Goal: Task Accomplishment & Management: Use online tool/utility

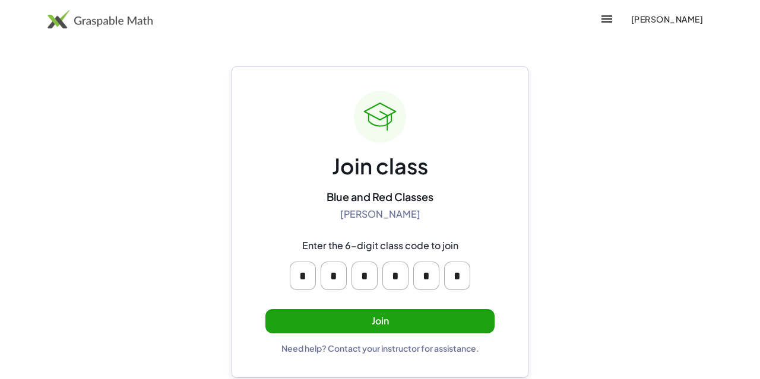
click at [370, 319] on button "Join" at bounding box center [379, 321] width 229 height 24
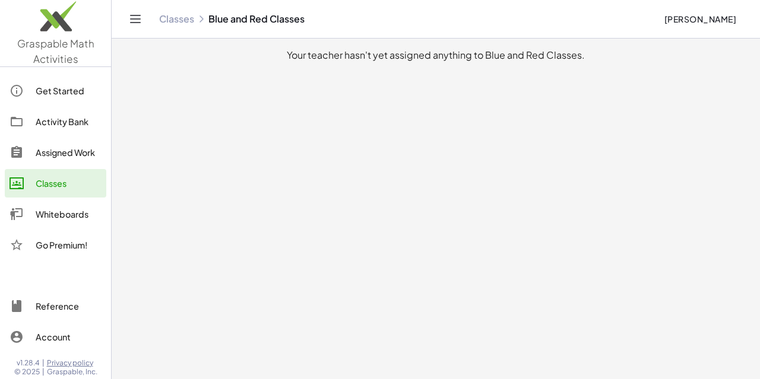
click at [185, 17] on link "Classes" at bounding box center [176, 19] width 35 height 12
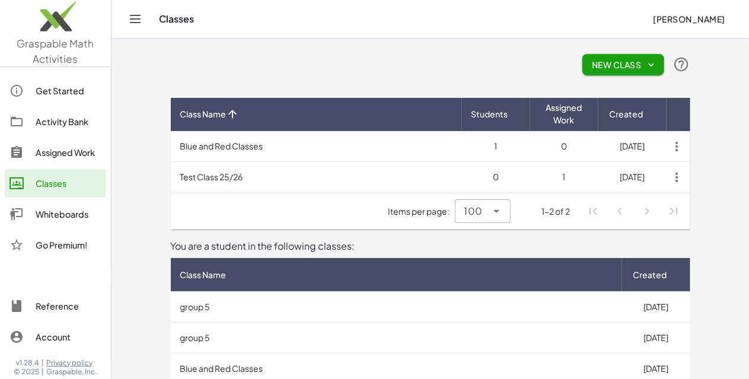
click at [132, 20] on icon "Toggle navigation" at bounding box center [135, 19] width 14 height 14
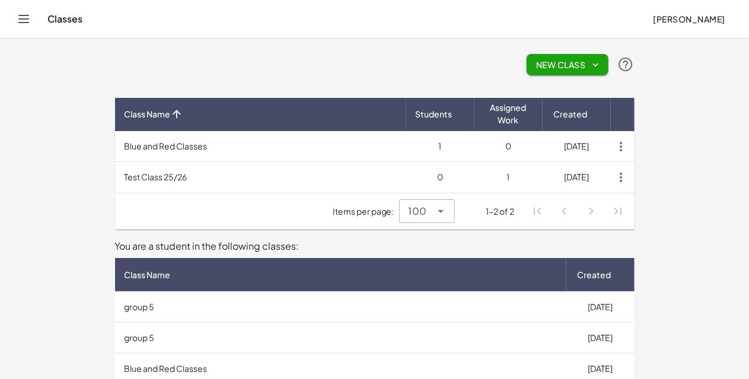
click at [26, 19] on icon "Toggle navigation" at bounding box center [24, 18] width 10 height 7
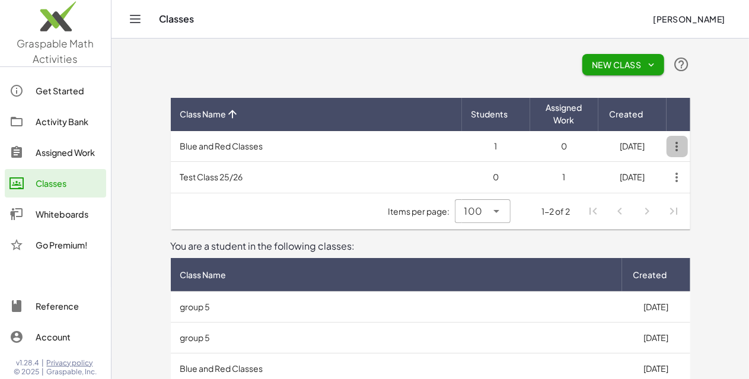
click at [688, 148] on icon "button" at bounding box center [677, 146] width 21 height 21
click at [568, 59] on div "New Class" at bounding box center [431, 65] width 520 height 38
click at [201, 150] on td "Blue and Red Classes" at bounding box center [316, 146] width 291 height 31
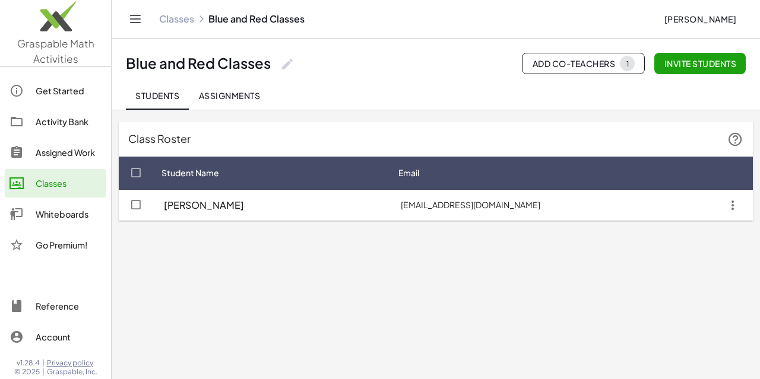
click at [249, 93] on span "Assignments" at bounding box center [229, 95] width 62 height 11
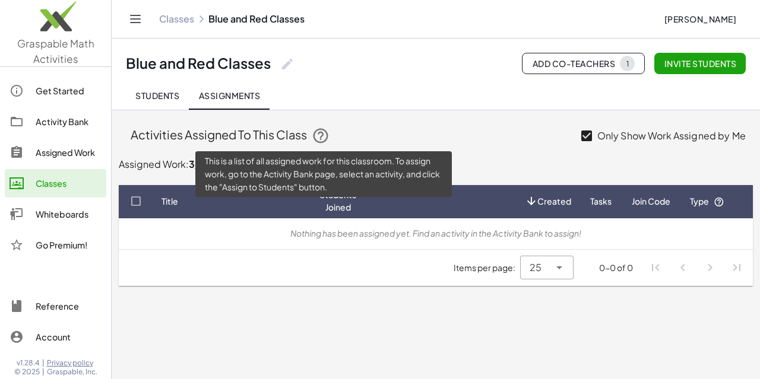
click at [328, 137] on icon at bounding box center [321, 136] width 18 height 18
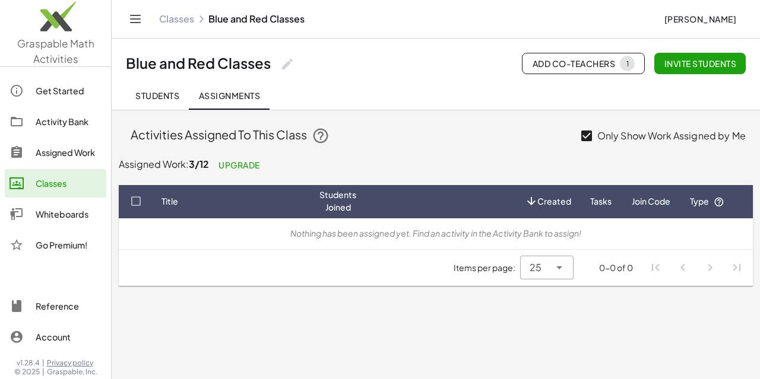
click at [368, 91] on div "Students Assignments" at bounding box center [435, 95] width 619 height 28
click at [55, 125] on div "Activity Bank" at bounding box center [69, 122] width 66 height 14
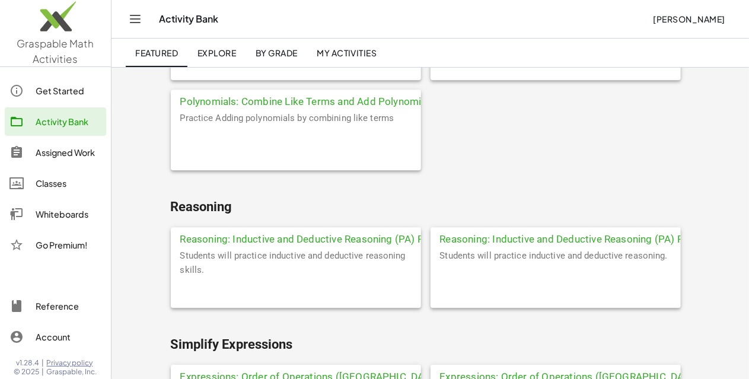
scroll to position [3882, 0]
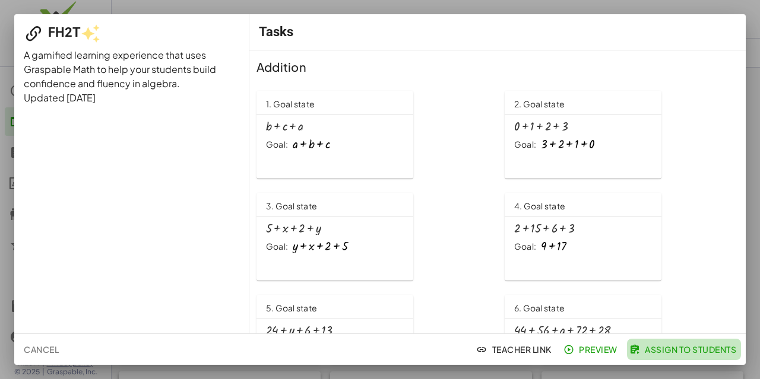
click at [685, 346] on span "Assign to Students" at bounding box center [683, 349] width 104 height 11
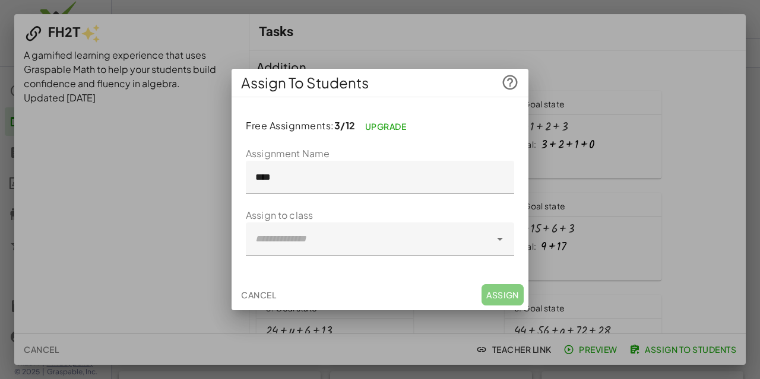
click at [498, 238] on icon at bounding box center [499, 239] width 14 height 14
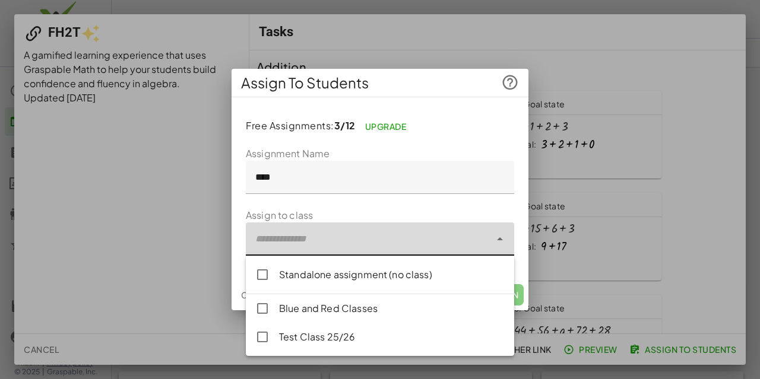
type input "**********"
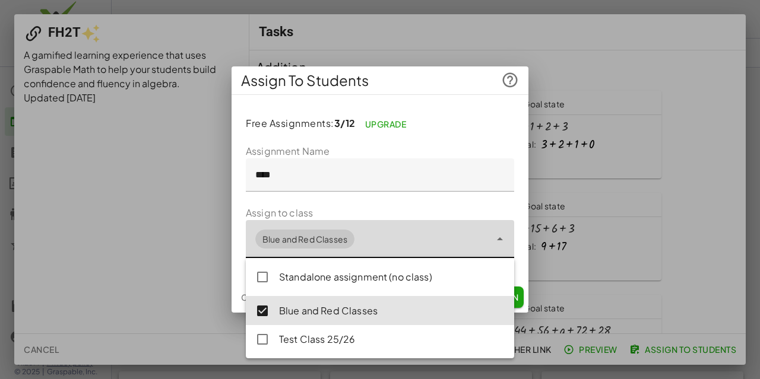
click at [560, 306] on div at bounding box center [380, 189] width 760 height 379
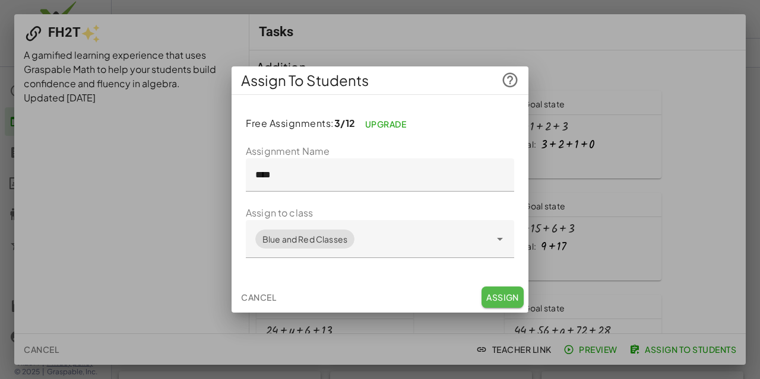
click at [506, 294] on span "Assign" at bounding box center [502, 297] width 33 height 11
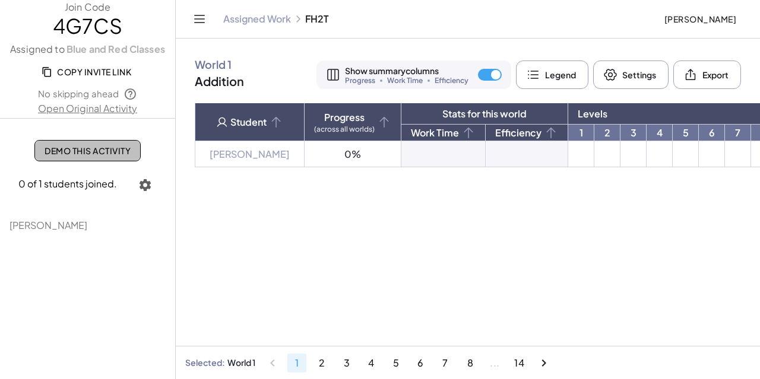
click at [123, 150] on span "Demo This Activity" at bounding box center [88, 150] width 86 height 11
click at [202, 20] on icon "Toggle navigation" at bounding box center [199, 19] width 14 height 14
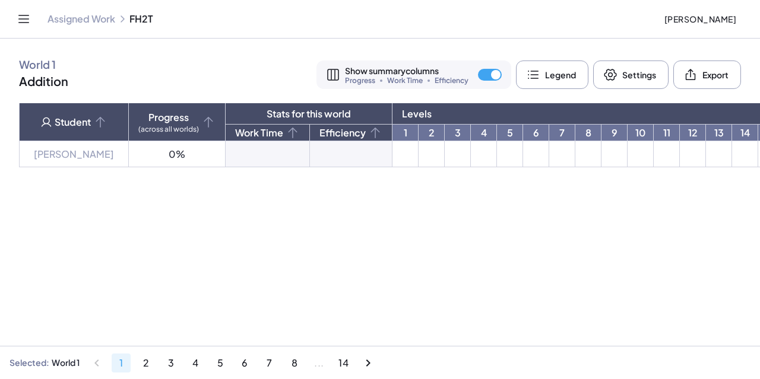
click at [24, 18] on icon "Toggle navigation" at bounding box center [24, 18] width 10 height 7
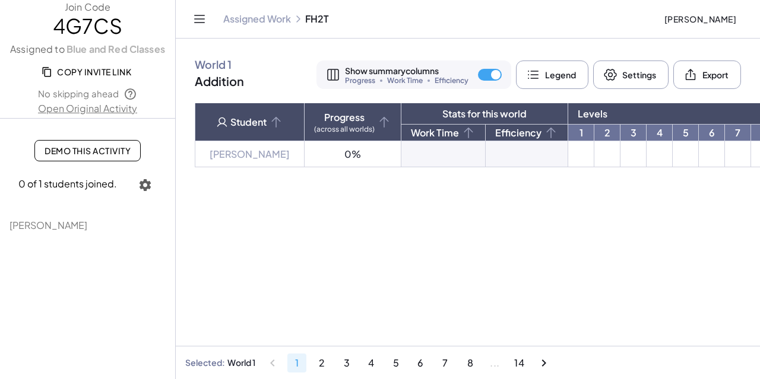
click at [663, 21] on span "[PERSON_NAME]" at bounding box center [699, 19] width 72 height 11
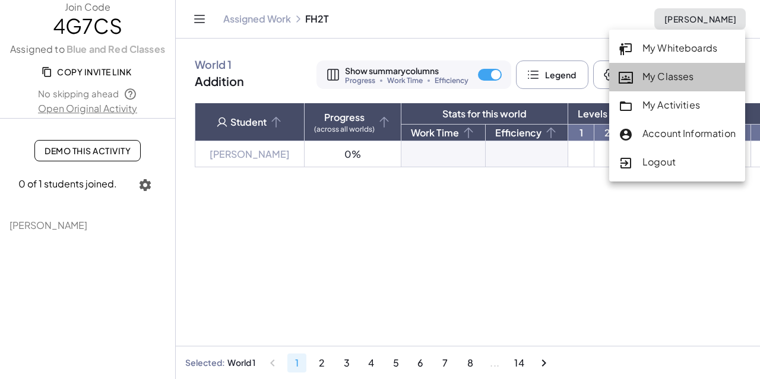
click at [656, 77] on div "My Classes" at bounding box center [676, 76] width 117 height 15
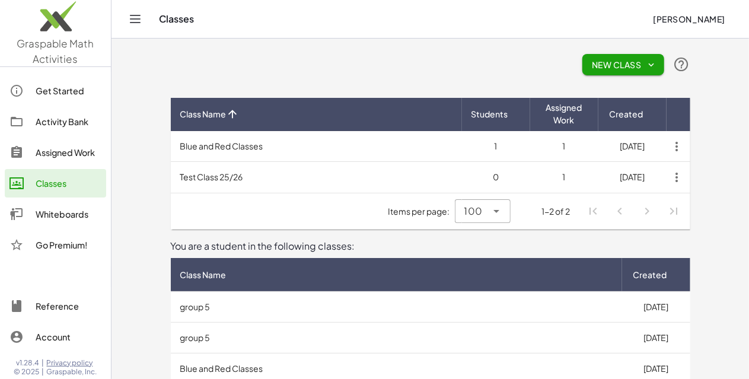
click at [210, 145] on td "Blue and Red Classes" at bounding box center [316, 146] width 291 height 31
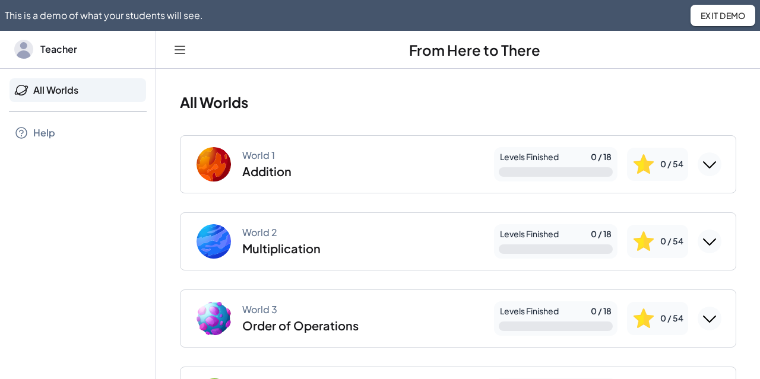
click at [723, 19] on span "Exit Demo" at bounding box center [723, 15] width 46 height 11
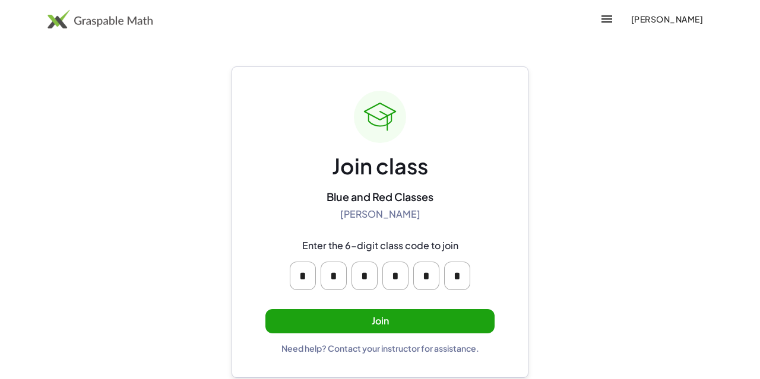
click at [384, 315] on button "Join" at bounding box center [379, 321] width 229 height 24
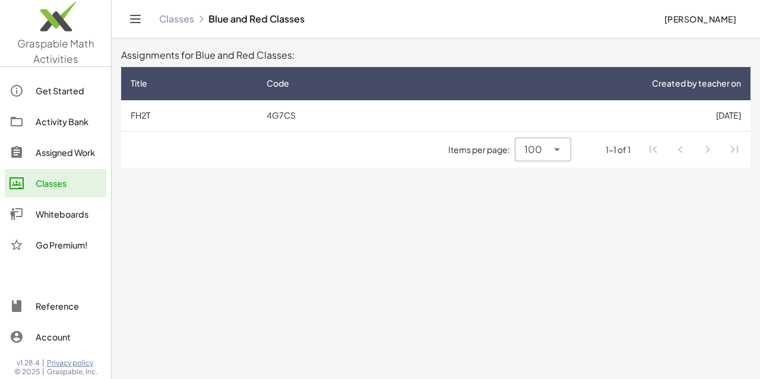
click at [279, 115] on td "4G7CS" at bounding box center [333, 115] width 152 height 31
